Goal: Task Accomplishment & Management: Use online tool/utility

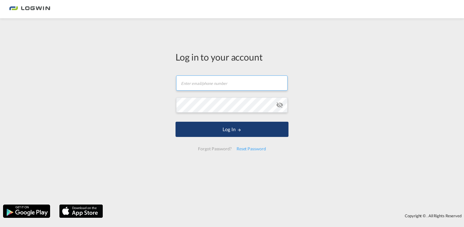
type input "[PERSON_NAME][EMAIL_ADDRESS][DOMAIN_NAME]"
click at [246, 129] on button "Log In" at bounding box center [232, 129] width 113 height 15
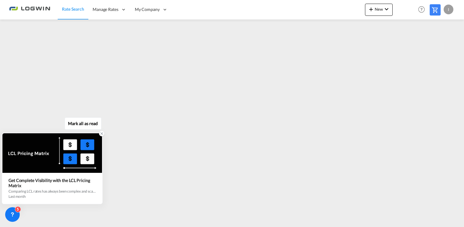
click at [101, 134] on icon at bounding box center [102, 133] width 2 height 2
